Goal: Find specific page/section: Find specific page/section

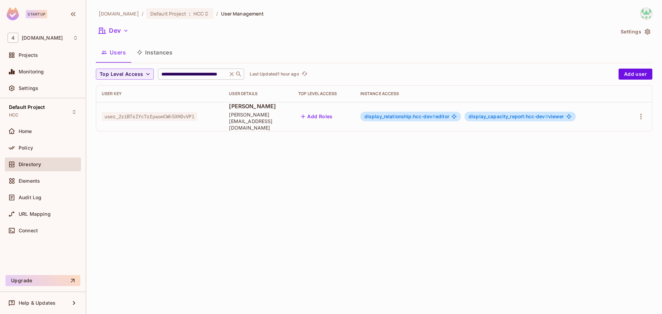
click at [234, 74] on icon at bounding box center [232, 74] width 4 height 4
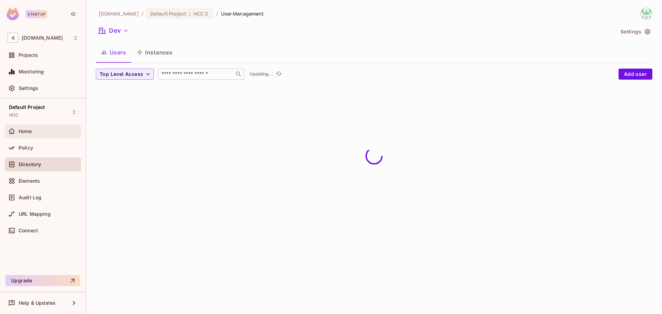
click at [45, 129] on div "Home" at bounding box center [49, 132] width 60 height 6
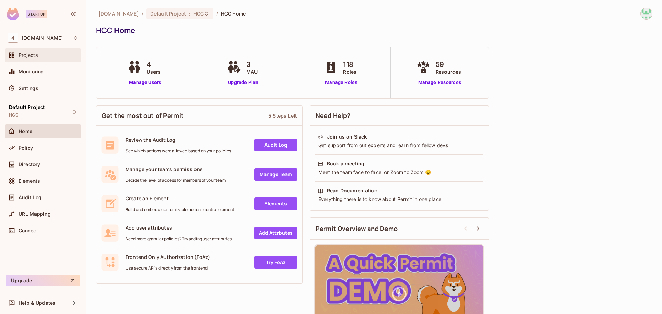
click at [46, 60] on div "Projects" at bounding box center [43, 55] width 76 height 14
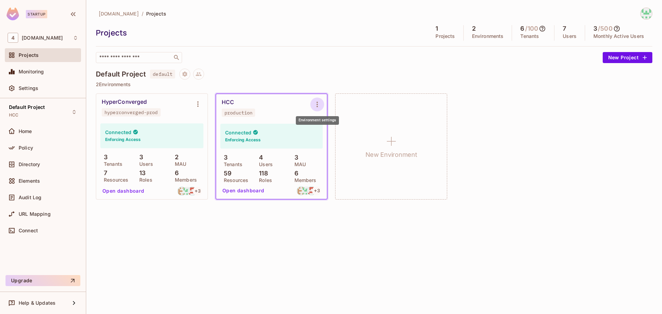
click at [316, 102] on icon "Environment settings" at bounding box center [317, 104] width 8 height 8
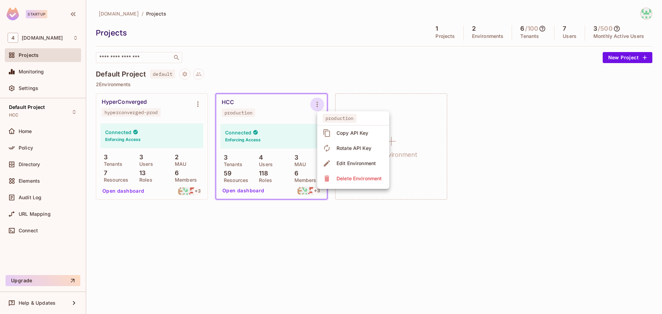
click at [249, 252] on div at bounding box center [331, 157] width 662 height 314
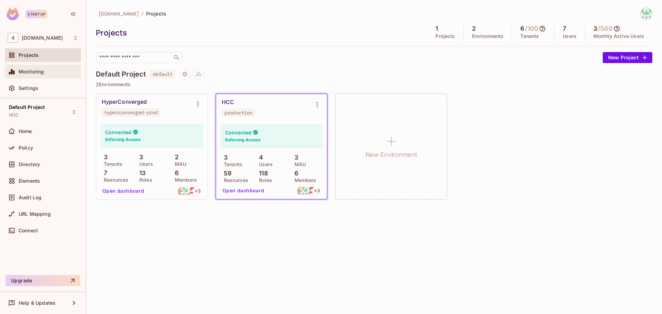
click at [44, 72] on div "Monitoring" at bounding box center [49, 72] width 60 height 6
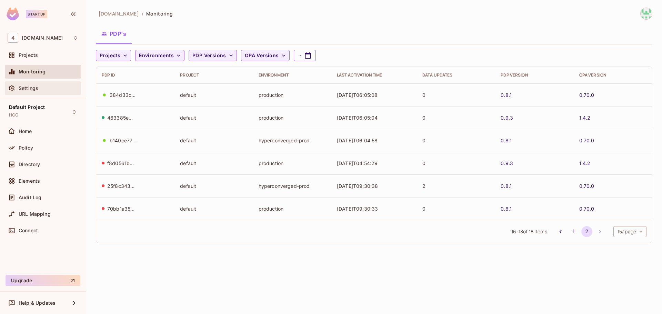
click at [56, 91] on div "Settings" at bounding box center [49, 89] width 60 height 6
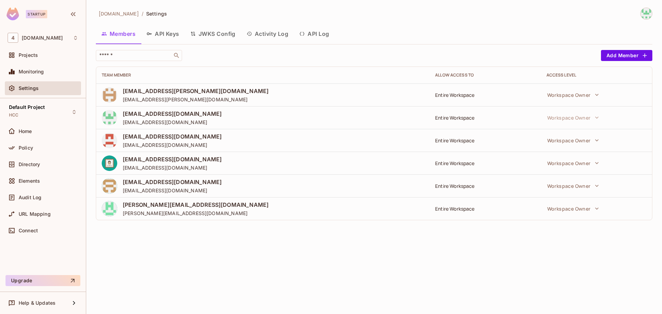
click at [170, 34] on button "API Keys" at bounding box center [163, 33] width 44 height 17
